Goal: Communication & Community: Ask a question

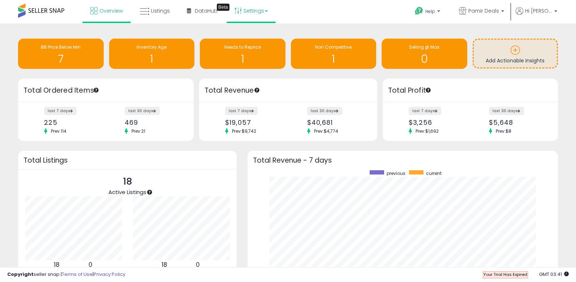
click at [255, 12] on link "Settings" at bounding box center [251, 11] width 44 height 22
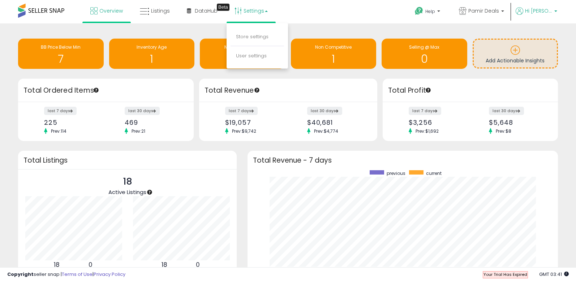
click at [542, 14] on span "Hi [PERSON_NAME]" at bounding box center [538, 10] width 27 height 7
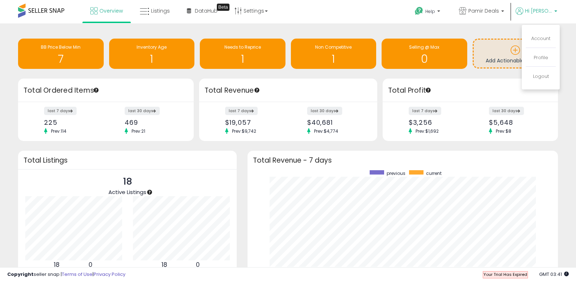
click at [543, 35] on li "Account" at bounding box center [541, 39] width 30 height 18
click at [543, 36] on link "Account" at bounding box center [540, 38] width 19 height 7
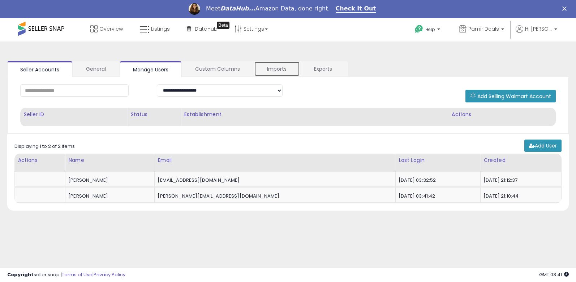
click at [296, 68] on link "Imports" at bounding box center [277, 68] width 46 height 15
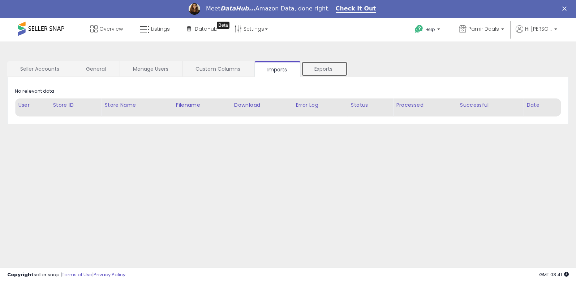
click at [319, 68] on link "Exports" at bounding box center [324, 68] width 46 height 15
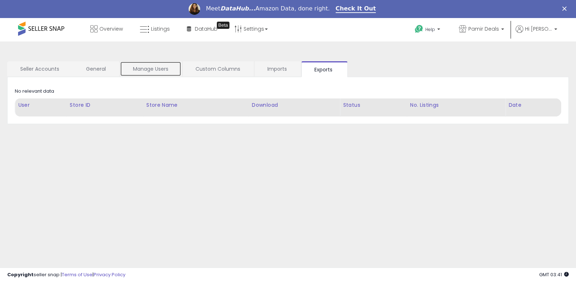
click at [166, 72] on link "Manage Users" at bounding box center [150, 68] width 61 height 15
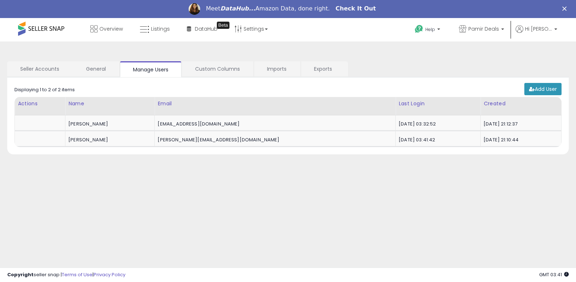
click at [349, 10] on link "Check It Out" at bounding box center [356, 9] width 40 height 8
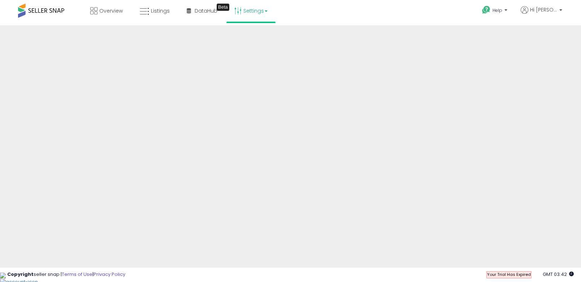
click at [246, 11] on link "Settings" at bounding box center [251, 11] width 44 height 22
click at [212, 9] on span "DataHub" at bounding box center [206, 10] width 23 height 7
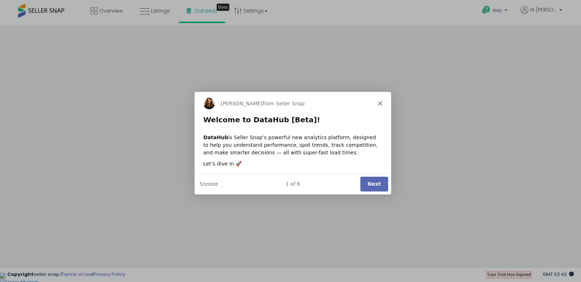
click at [381, 101] on polygon "Close" at bounding box center [379, 103] width 4 height 4
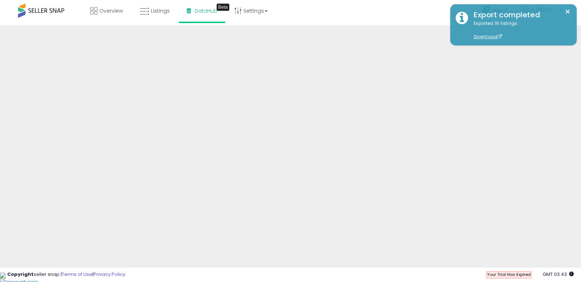
click at [442, 10] on div "Help Contact Support Search Knowledge Hub Request a Feature Hi Pablo" at bounding box center [474, 15] width 192 height 31
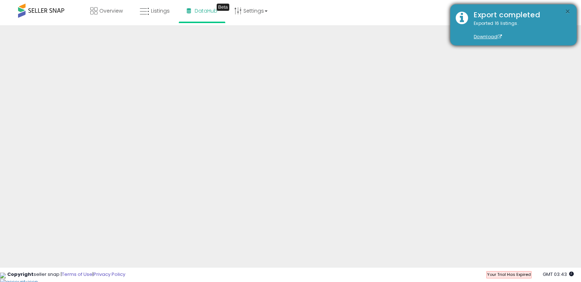
click at [566, 11] on button "×" at bounding box center [568, 11] width 6 height 9
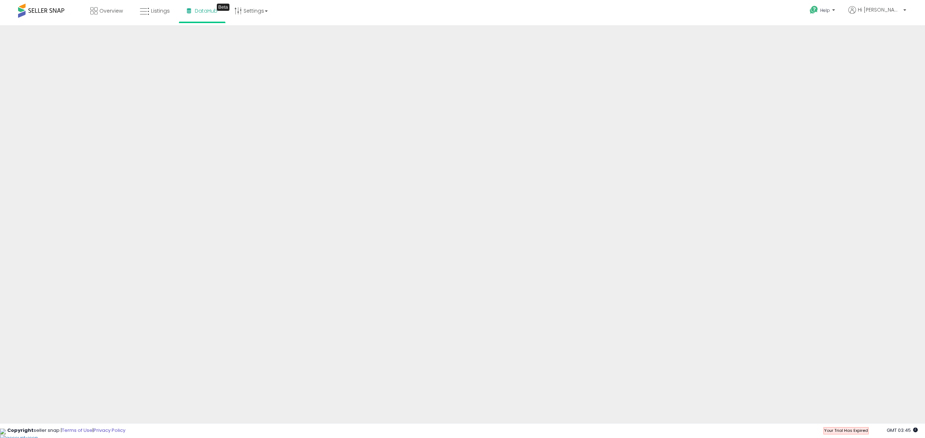
click at [498, 20] on div "Overview Listings Beta" at bounding box center [301, 15] width 613 height 31
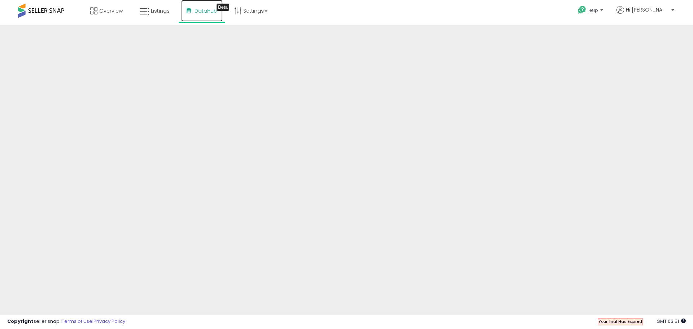
click at [200, 16] on link "DataHub Beta" at bounding box center [202, 11] width 42 height 22
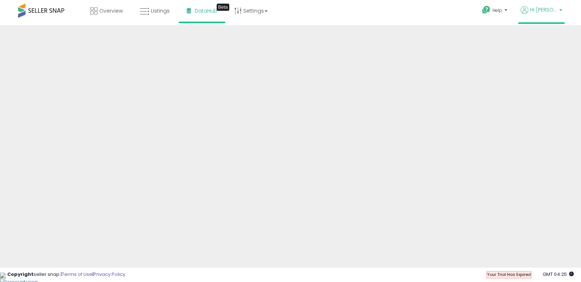
click at [554, 11] on span "Hi [PERSON_NAME]" at bounding box center [543, 9] width 27 height 7
click at [547, 36] on link "Account" at bounding box center [545, 37] width 19 height 7
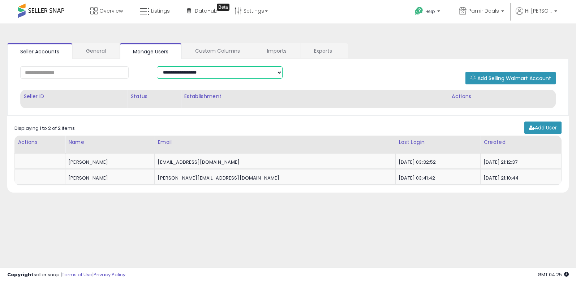
click at [195, 70] on select "**********" at bounding box center [220, 72] width 126 height 12
click at [152, 72] on div "**********" at bounding box center [219, 72] width 137 height 12
click at [104, 55] on link "General" at bounding box center [96, 50] width 46 height 15
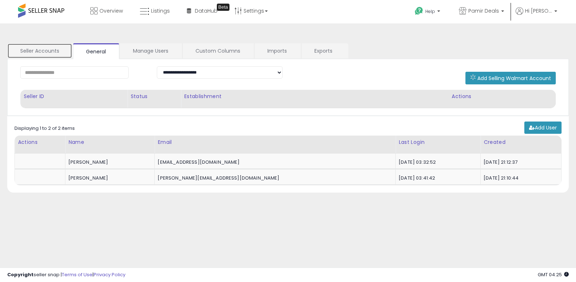
click at [48, 53] on link "Seller Accounts" at bounding box center [39, 50] width 65 height 15
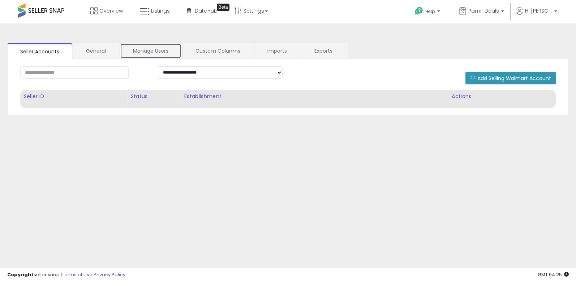
click at [157, 53] on link "Manage Users" at bounding box center [150, 50] width 61 height 15
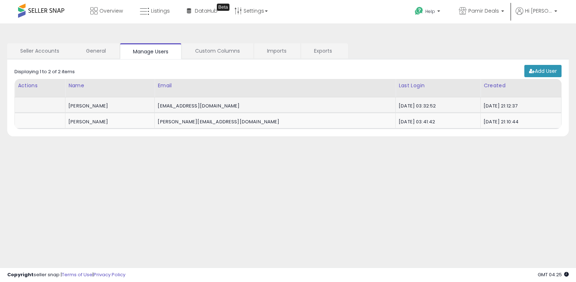
click at [95, 103] on div "[PERSON_NAME]" at bounding box center [108, 106] width 81 height 7
click at [136, 104] on div "[PERSON_NAME]" at bounding box center [108, 106] width 81 height 7
click at [229, 52] on link "Custom Columns" at bounding box center [217, 50] width 71 height 15
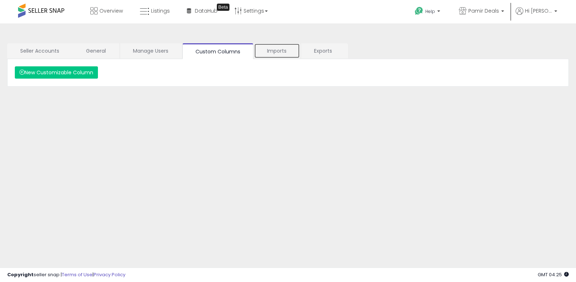
click at [278, 49] on link "Imports" at bounding box center [277, 50] width 46 height 15
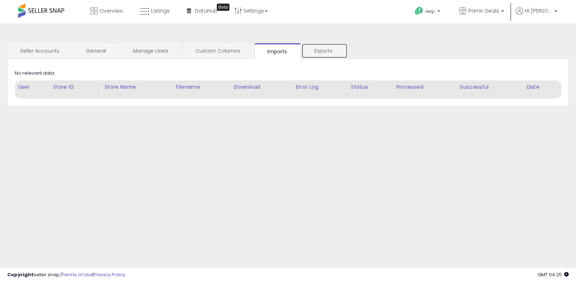
click at [327, 47] on link "Exports" at bounding box center [324, 50] width 46 height 15
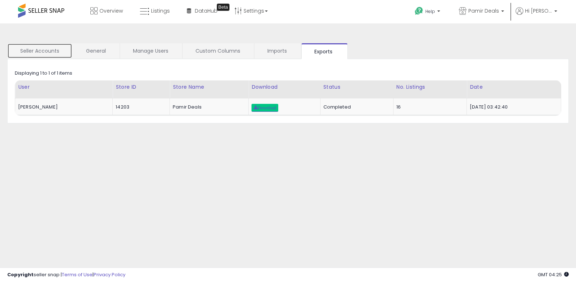
click at [61, 54] on link "Seller Accounts" at bounding box center [39, 50] width 65 height 15
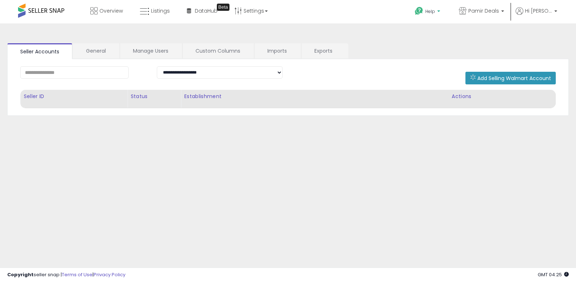
click at [435, 14] on span "Help" at bounding box center [430, 11] width 10 height 6
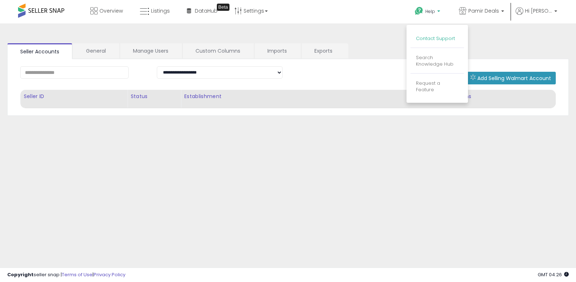
click at [437, 41] on link "Contact Support" at bounding box center [435, 38] width 39 height 7
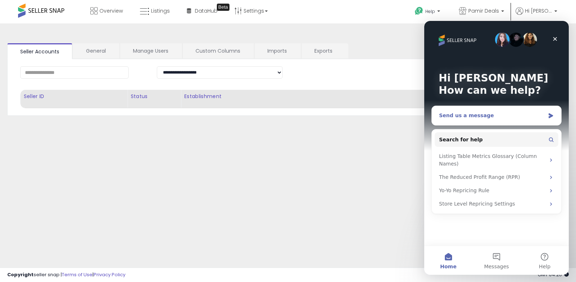
click at [475, 113] on div "Send us a message" at bounding box center [492, 116] width 106 height 8
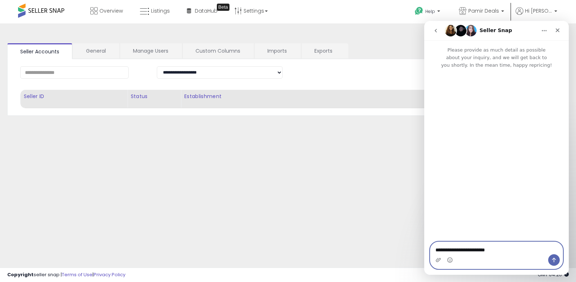
click at [501, 250] on textarea "**********" at bounding box center [496, 248] width 132 height 12
paste textarea "**********"
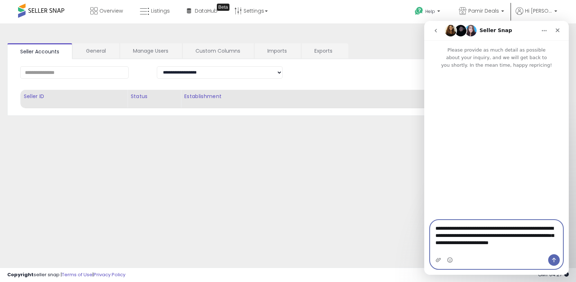
type textarea "**********"
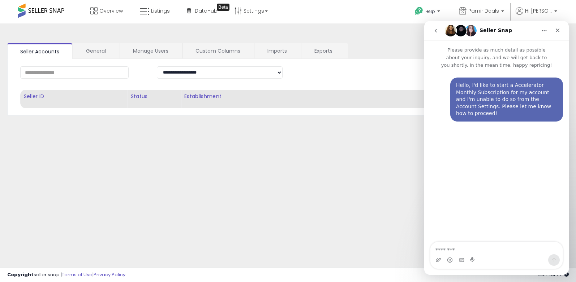
click at [460, 32] on img "Intercom messenger" at bounding box center [461, 31] width 12 height 12
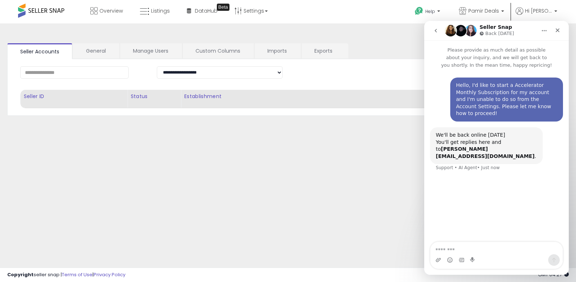
click at [463, 32] on img "Intercom messenger" at bounding box center [461, 31] width 12 height 12
click at [452, 30] on img "Intercom messenger" at bounding box center [451, 31] width 12 height 12
click at [495, 32] on p "Back [DATE]" at bounding box center [499, 33] width 29 height 7
